Goal: Task Accomplishment & Management: Complete application form

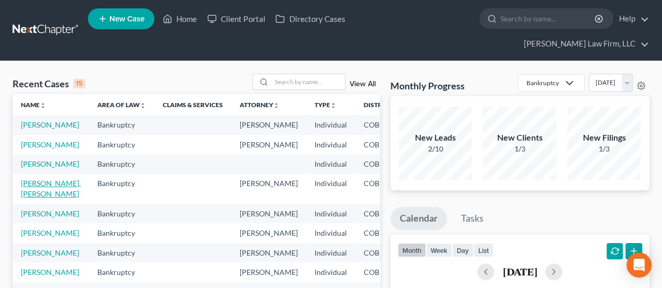
click at [39, 198] on link "[PERSON_NAME], [PERSON_NAME]" at bounding box center [51, 188] width 60 height 19
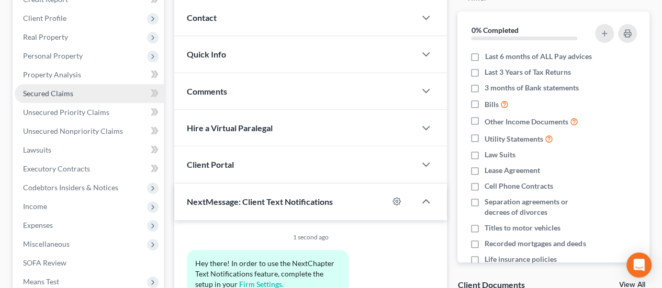
scroll to position [157, 0]
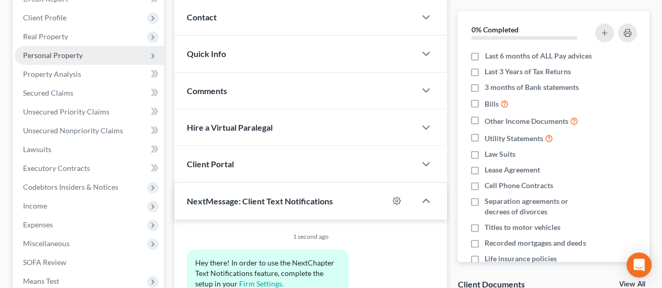
click at [62, 51] on span "Personal Property" at bounding box center [53, 55] width 60 height 9
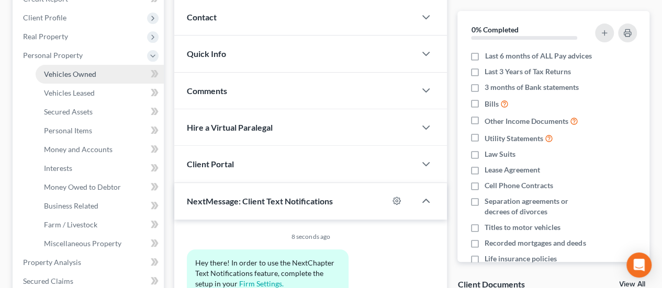
click at [65, 70] on span "Vehicles Owned" at bounding box center [70, 74] width 52 height 9
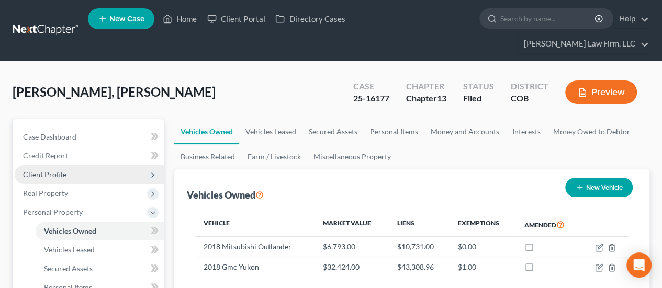
click at [70, 165] on span "Client Profile" at bounding box center [89, 174] width 149 height 19
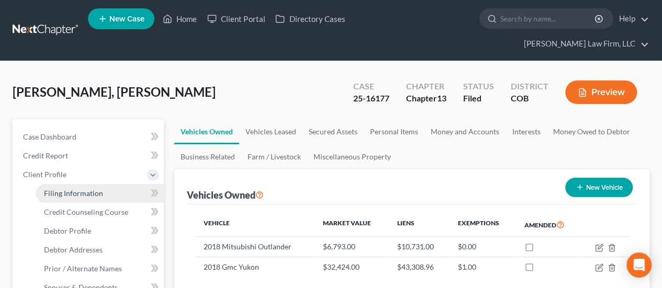
click at [92, 189] on span "Filing Information" at bounding box center [73, 193] width 59 height 9
select select "1"
select select "0"
select select "3"
select select "5"
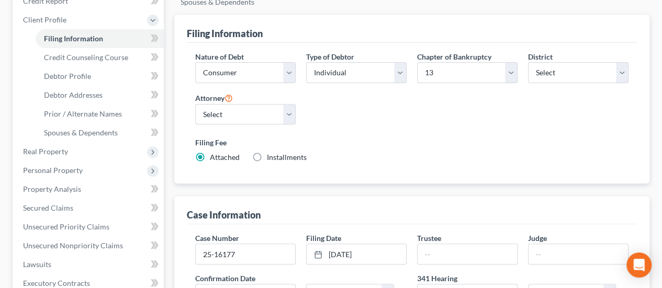
scroll to position [157, 0]
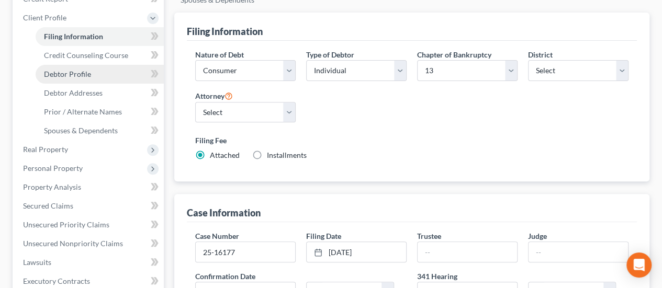
click at [87, 65] on link "Debtor Profile" at bounding box center [100, 74] width 128 height 19
select select "1"
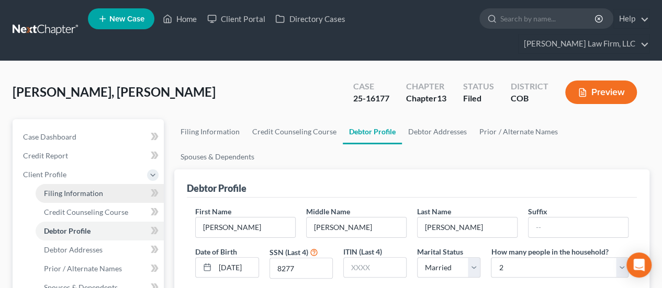
click at [109, 184] on link "Filing Information" at bounding box center [100, 193] width 128 height 19
select select "1"
select select "0"
select select "3"
select select "11"
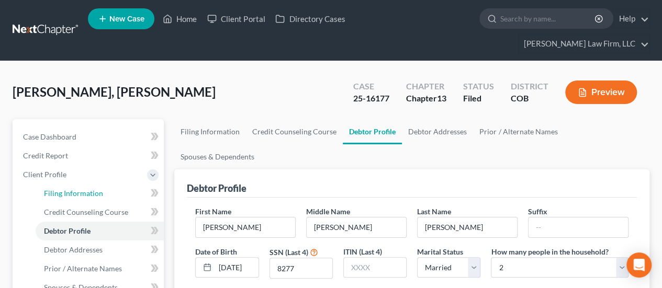
select select "2"
select select "5"
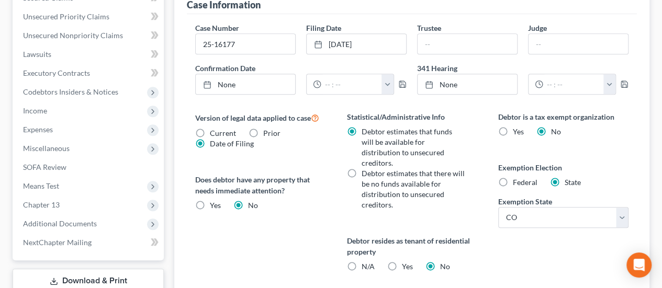
scroll to position [366, 0]
